Goal: Task Accomplishment & Management: Manage account settings

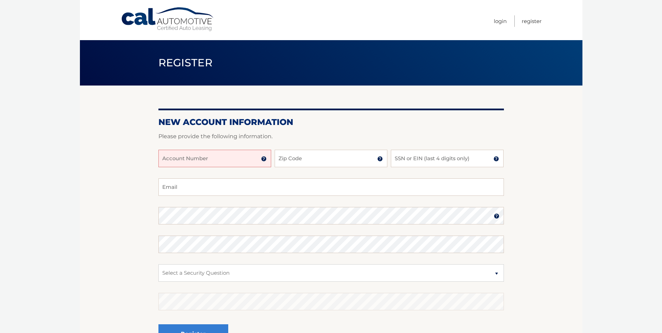
click at [197, 159] on input "Account Number" at bounding box center [214, 158] width 113 height 17
type input "44455994394"
click at [308, 158] on input "Zip Code" at bounding box center [330, 158] width 113 height 17
type input "10309"
click at [413, 159] on input "SSN or EIN (last 4 digits only)" at bounding box center [447, 158] width 113 height 17
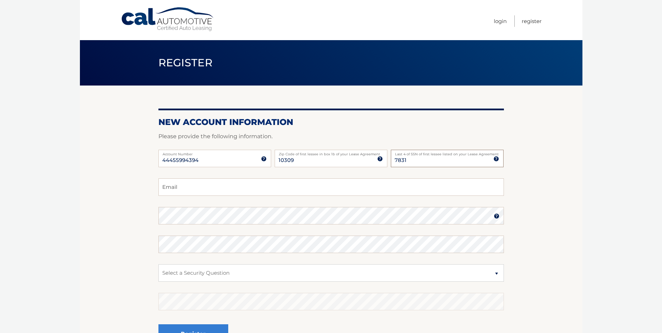
type input "7831"
click at [193, 188] on input "Email" at bounding box center [330, 186] width 345 height 17
type input "zman929@gmail.com"
click at [496, 217] on img at bounding box center [497, 216] width 6 height 6
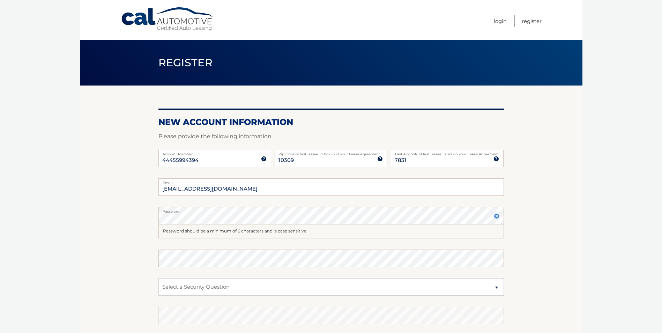
click at [496, 217] on img at bounding box center [497, 216] width 6 height 6
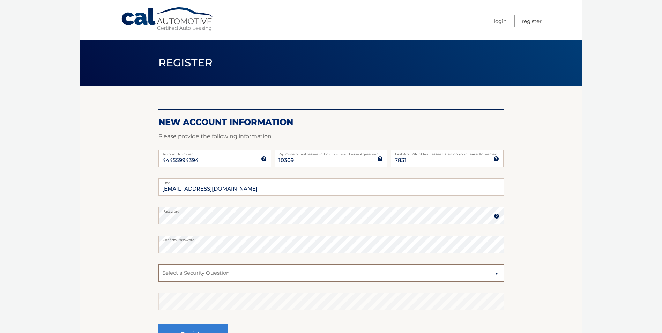
click at [203, 273] on select "Select a Security Question What was the name of your elementary school? What is…" at bounding box center [330, 272] width 345 height 17
click at [158, 264] on select "Select a Security Question What was the name of your elementary school? What is…" at bounding box center [330, 272] width 345 height 17
click at [194, 271] on select "Select a Security Question What was the name of your elementary school? What is…" at bounding box center [330, 272] width 345 height 17
select select "3"
click at [158, 264] on select "Select a Security Question What was the name of your elementary school? What is…" at bounding box center [330, 272] width 345 height 17
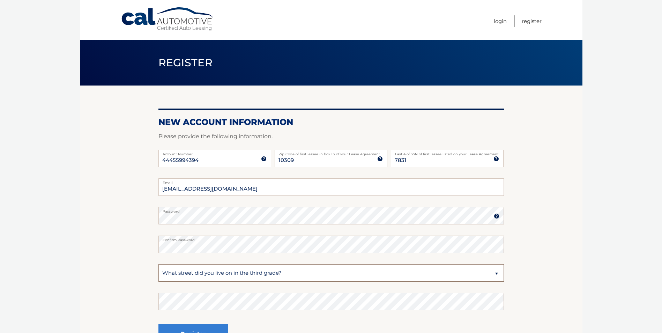
click at [200, 272] on select "Select a Security Question What was the name of your elementary school? What is…" at bounding box center [330, 272] width 345 height 17
click at [189, 273] on select "Select a Security Question What was the name of your elementary school? What is…" at bounding box center [330, 272] width 345 height 17
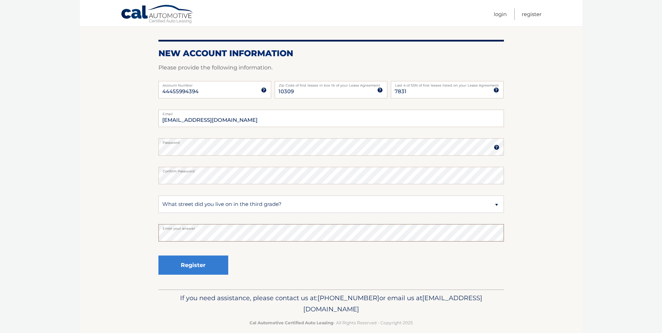
scroll to position [70, 0]
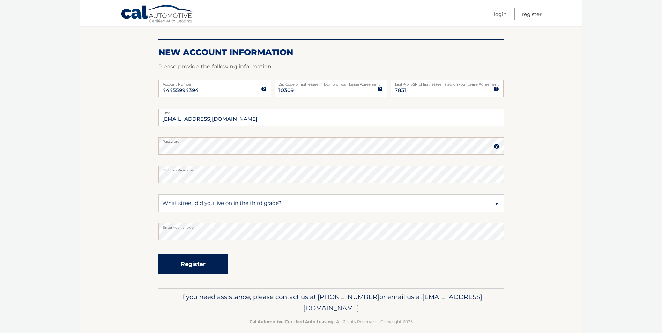
click at [192, 262] on button "Register" at bounding box center [193, 263] width 70 height 19
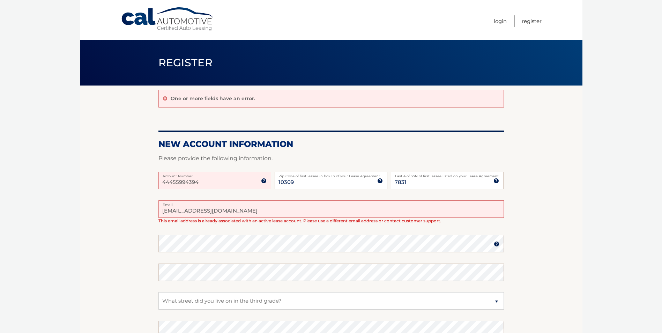
click at [195, 211] on input "[EMAIL_ADDRESS][DOMAIN_NAME]" at bounding box center [330, 208] width 345 height 17
click at [205, 210] on input "[EMAIL_ADDRESS][DOMAIN_NAME]" at bounding box center [330, 208] width 345 height 17
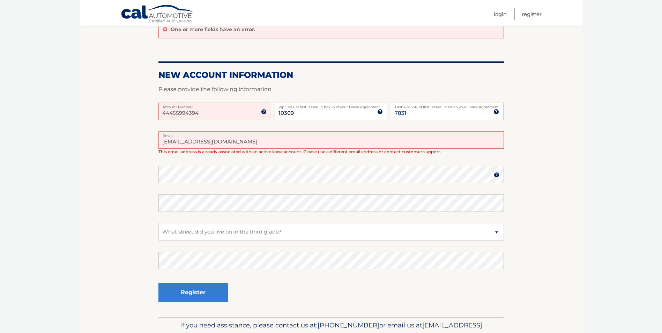
scroll to position [70, 0]
type input "zman929@aol.com"
click at [189, 289] on button "Register" at bounding box center [193, 291] width 70 height 19
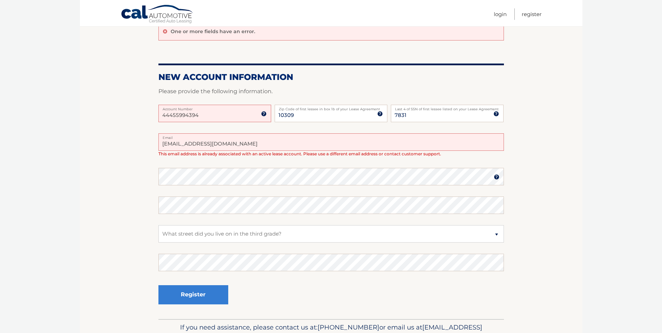
scroll to position [70, 0]
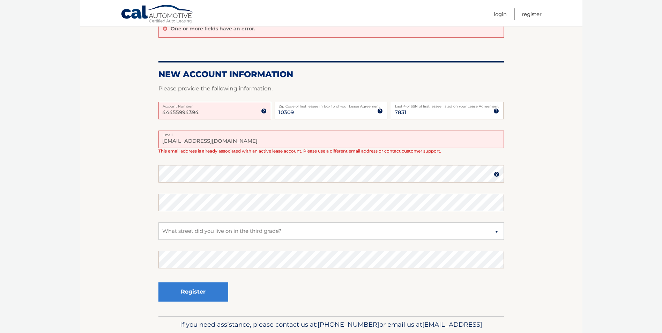
click at [198, 140] on input "zman929@aol.com" at bounding box center [330, 138] width 345 height 17
type input "zman929l.com"
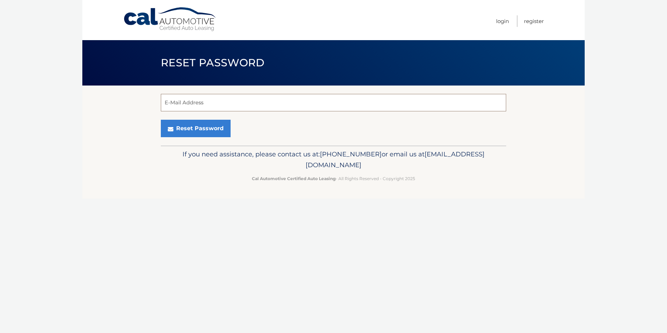
click at [197, 101] on input "E-Mail Address" at bounding box center [333, 102] width 345 height 17
type input "zman929@gmail.com"
click at [188, 129] on button "Reset Password" at bounding box center [196, 128] width 70 height 17
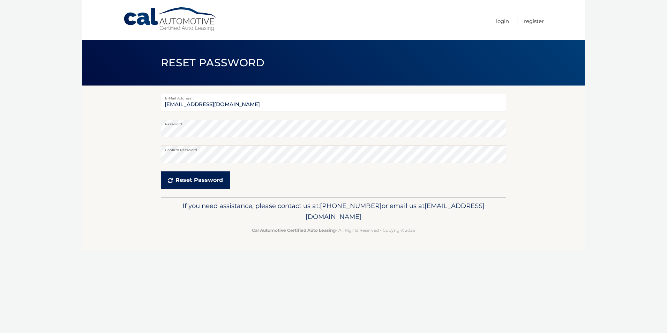
click at [208, 181] on button "Reset Password" at bounding box center [195, 179] width 69 height 17
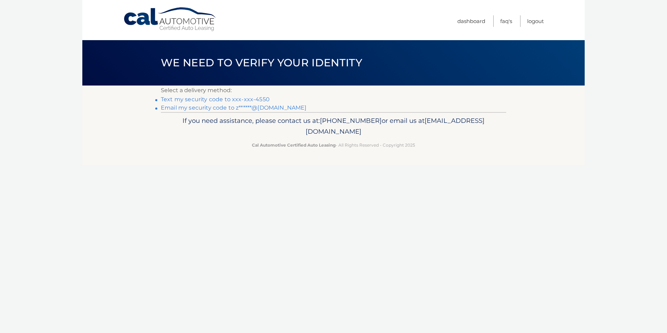
click at [206, 98] on link "Text my security code to xxx-xxx-4550" at bounding box center [215, 99] width 109 height 7
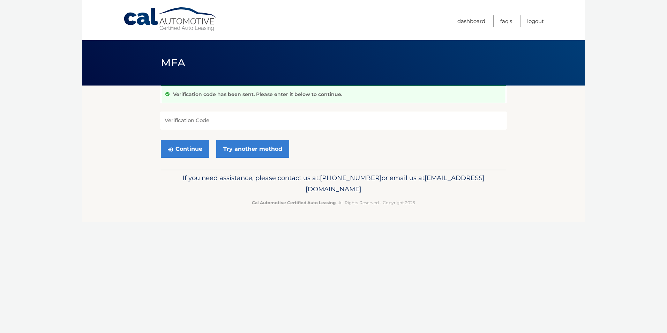
click at [188, 116] on input "Verification Code" at bounding box center [333, 120] width 345 height 17
type input "086444"
click at [201, 148] on button "Continue" at bounding box center [185, 148] width 48 height 17
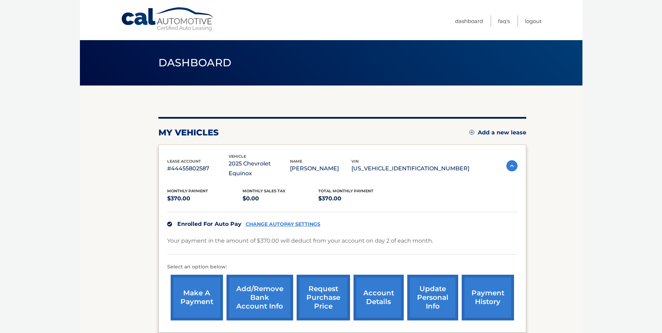
click at [487, 131] on link "Add a new lease" at bounding box center [497, 132] width 57 height 7
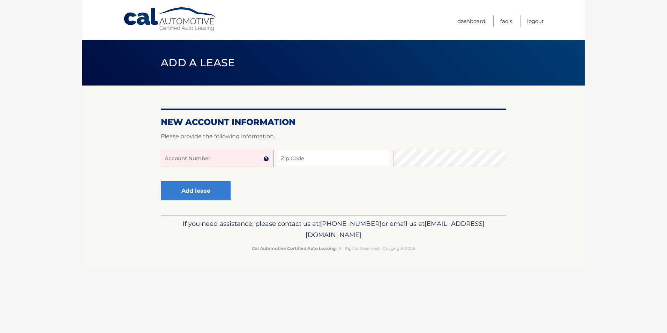
click at [179, 157] on input "Account Number" at bounding box center [217, 158] width 113 height 17
click at [193, 162] on input "44455994394" at bounding box center [217, 158] width 113 height 17
type input "44455994394"
click at [324, 155] on input "Zip Code" at bounding box center [333, 158] width 113 height 17
type input "4"
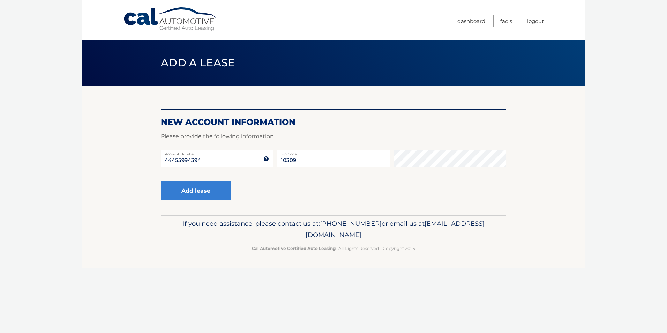
type input "10309"
click at [203, 190] on button "Add lease" at bounding box center [196, 190] width 70 height 19
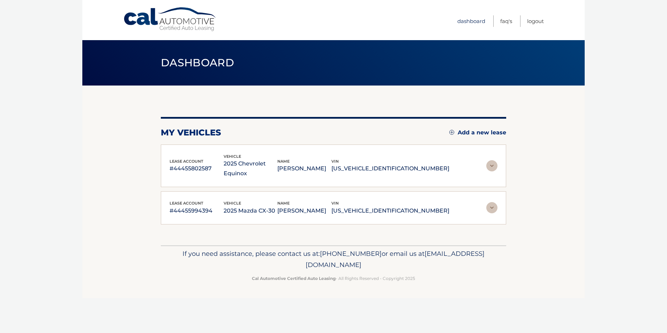
click at [469, 21] on link "Dashboard" at bounding box center [471, 21] width 28 height 12
click at [539, 22] on link "Logout" at bounding box center [535, 21] width 17 height 12
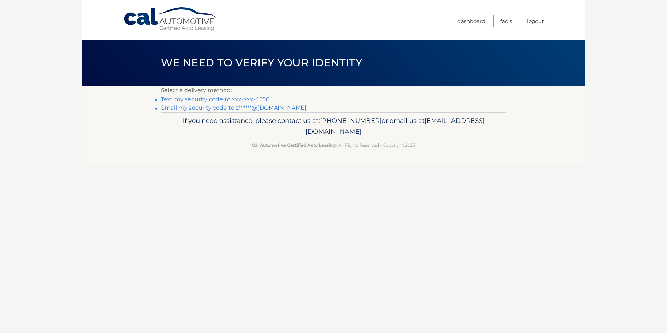
click at [231, 99] on link "Text my security code to xxx-xxx-4550" at bounding box center [215, 99] width 109 height 7
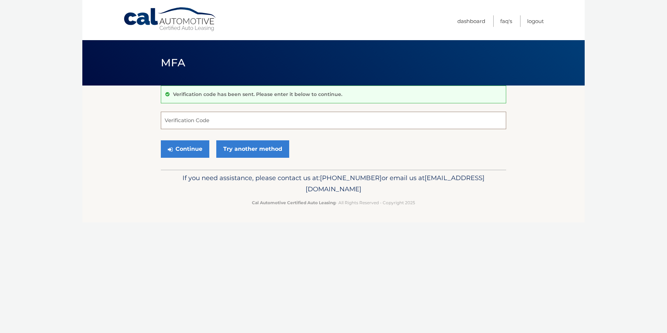
click at [197, 115] on input "Verification Code" at bounding box center [333, 120] width 345 height 17
type input "101272"
click at [199, 147] on button "Continue" at bounding box center [185, 148] width 48 height 17
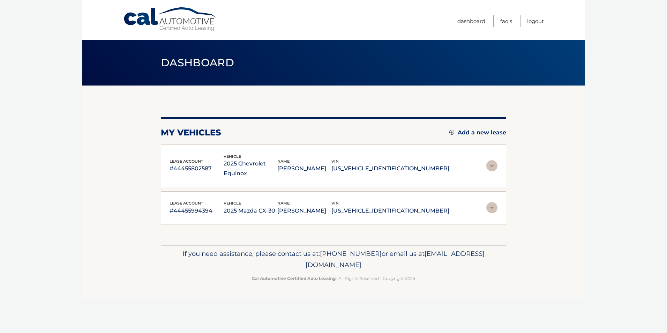
click at [489, 163] on img at bounding box center [491, 165] width 11 height 11
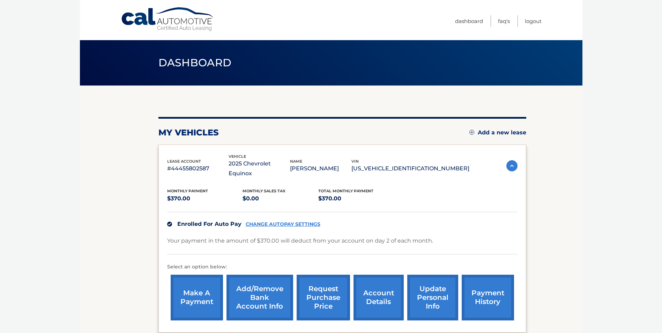
click at [506, 162] on img at bounding box center [511, 165] width 11 height 11
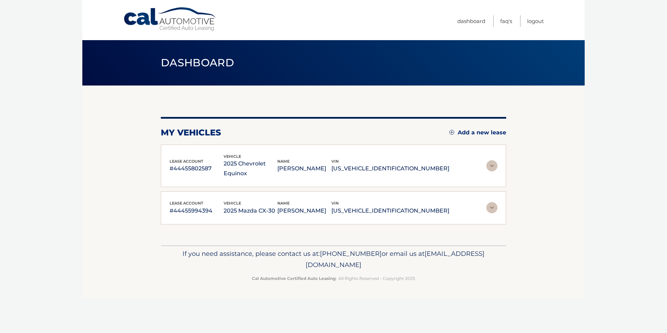
click at [491, 202] on img at bounding box center [491, 207] width 11 height 11
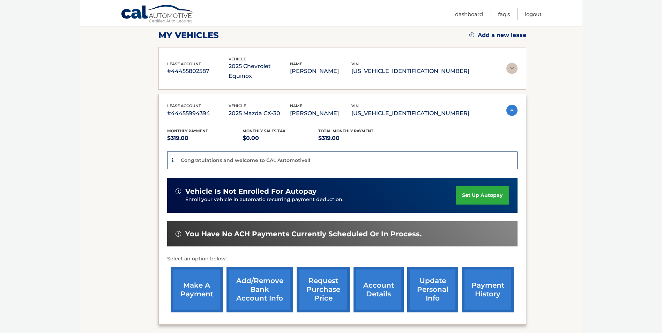
scroll to position [105, 0]
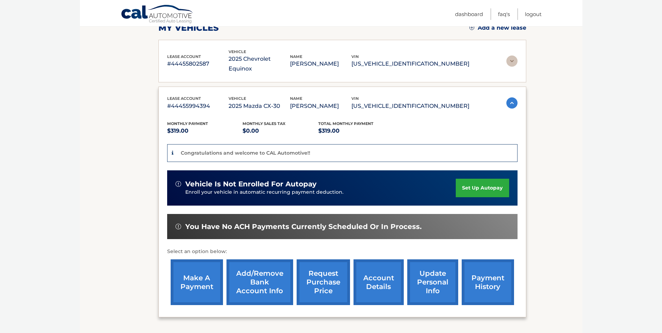
click at [485, 179] on link "set up autopay" at bounding box center [482, 188] width 53 height 18
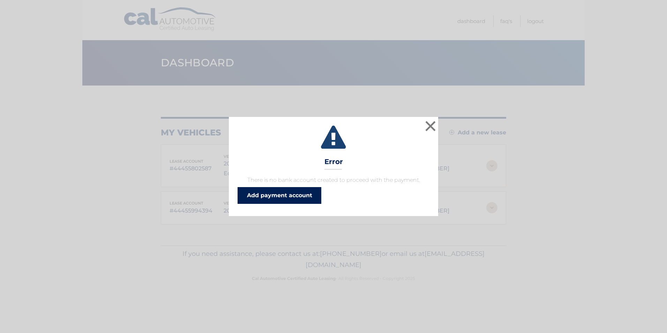
click at [270, 198] on link "Add payment account" at bounding box center [280, 195] width 84 height 17
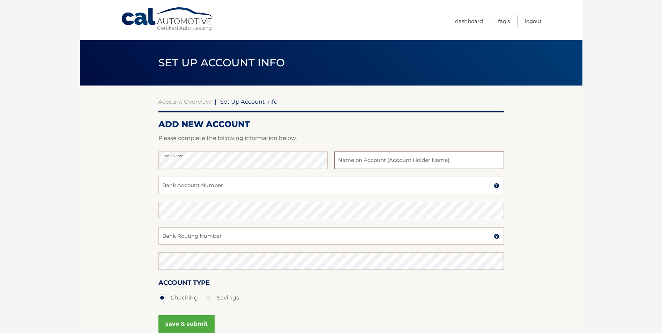
click at [353, 161] on input "text" at bounding box center [418, 159] width 169 height 17
type input "John M Zaborskis"
click at [183, 184] on input "Bank Account Number" at bounding box center [330, 184] width 345 height 17
type input "52477505"
click at [186, 235] on input "Bank Routing Number" at bounding box center [330, 235] width 345 height 17
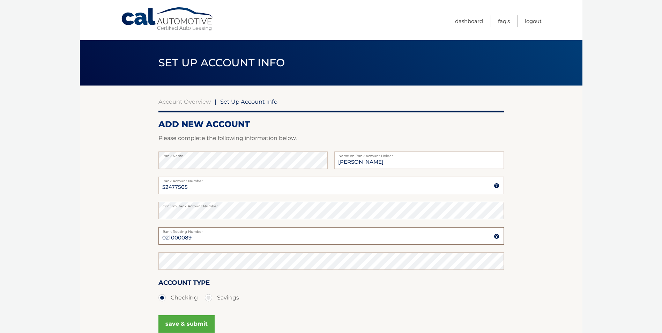
type input "021000089"
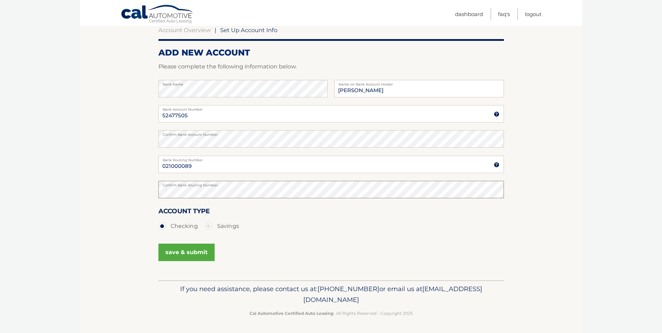
scroll to position [72, 0]
click at [181, 253] on button "save & submit" at bounding box center [186, 251] width 56 height 17
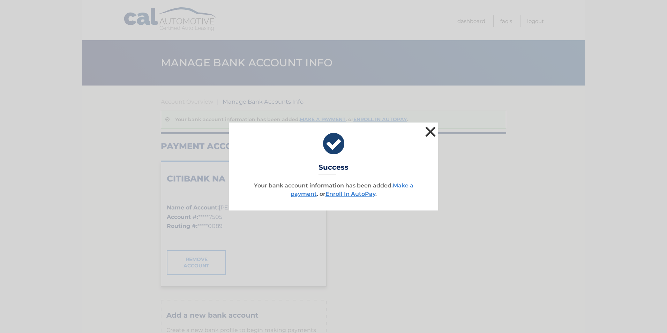
click at [430, 133] on button "×" at bounding box center [430, 132] width 14 height 14
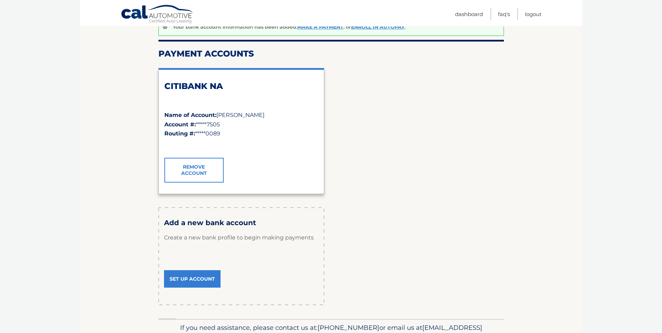
scroll to position [27, 0]
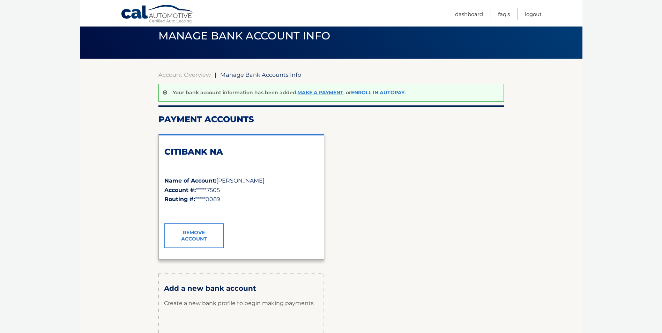
click at [374, 92] on link "Enroll In AutoPay" at bounding box center [377, 92] width 53 height 6
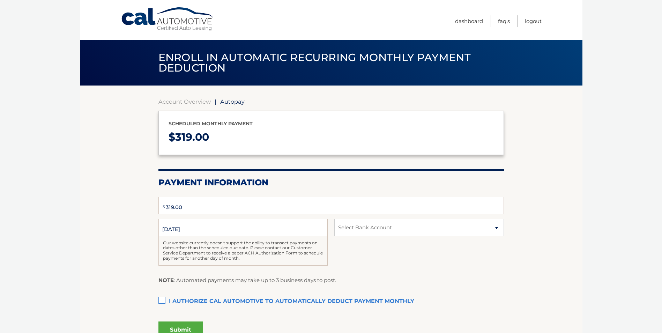
type input "319"
select select "YTdiNmFkYTQtNWRhOC00NDRjLWFmZTgtODg5MjhiMjU2NWM3"
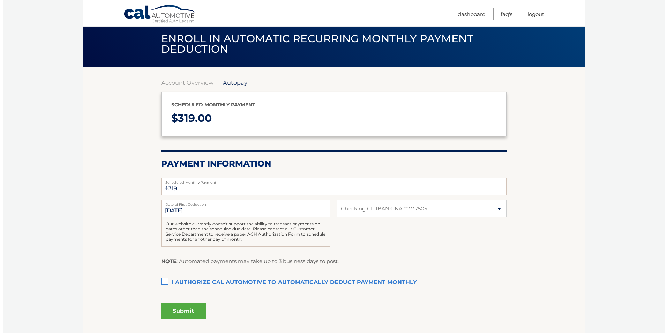
scroll to position [35, 0]
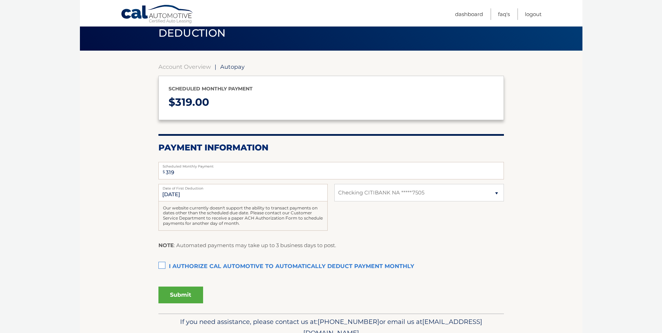
click at [164, 265] on label "I authorize cal automotive to automatically deduct payment monthly This checkbo…" at bounding box center [330, 267] width 345 height 14
click at [0, 0] on input "I authorize cal automotive to automatically deduct payment monthly This checkbo…" at bounding box center [0, 0] width 0 height 0
click at [176, 294] on button "Submit" at bounding box center [180, 294] width 45 height 17
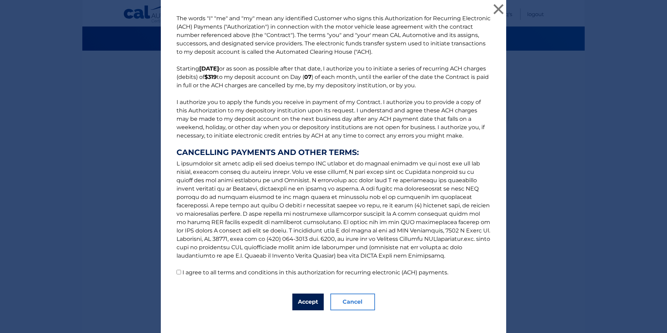
click at [303, 301] on button "Accept" at bounding box center [307, 301] width 31 height 17
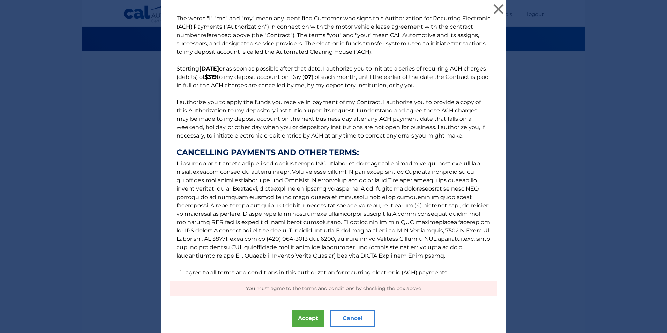
click at [176, 272] on input "I agree to all terms and conditions in this authorization for recurring electro…" at bounding box center [178, 272] width 5 height 5
checkbox input "true"
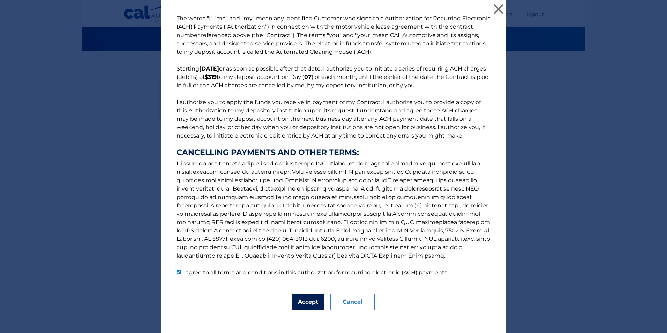
click at [309, 302] on button "Accept" at bounding box center [307, 301] width 31 height 17
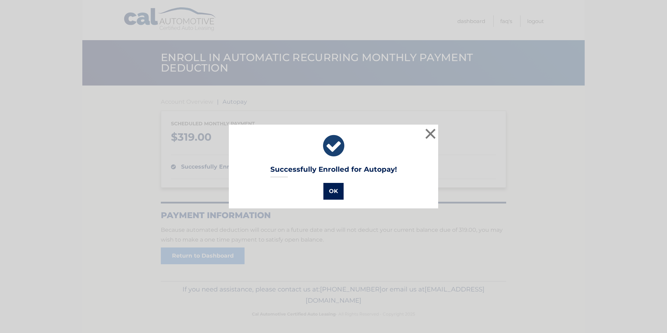
click at [331, 189] on button "OK" at bounding box center [333, 191] width 20 height 17
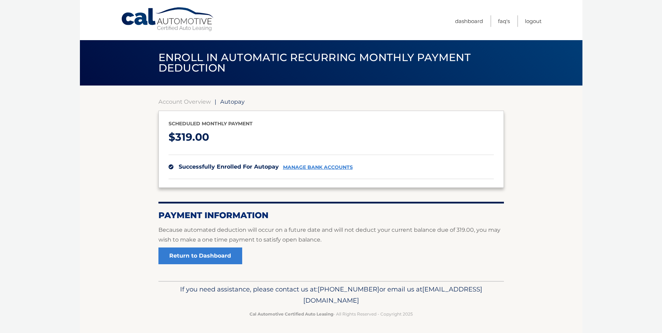
scroll to position [1, 0]
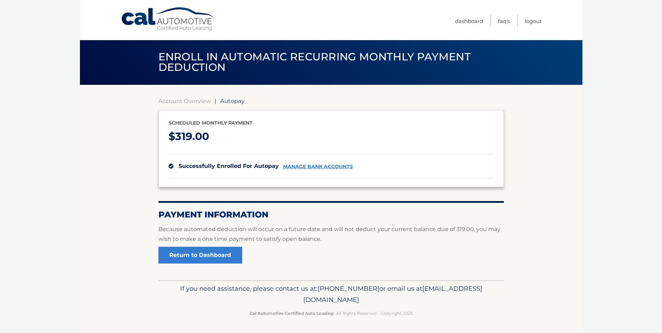
click at [312, 165] on link "manage bank accounts" at bounding box center [318, 167] width 70 height 6
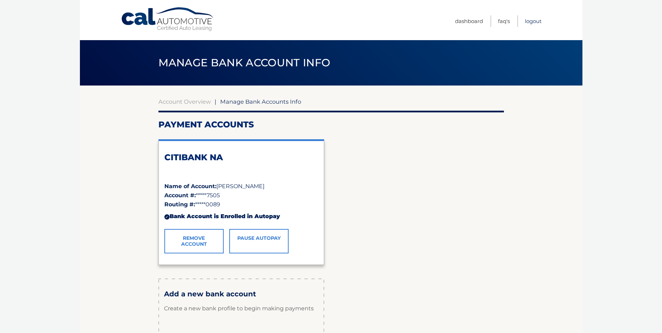
click at [531, 20] on link "Logout" at bounding box center [533, 21] width 17 height 12
